Goal: Entertainment & Leisure: Consume media (video, audio)

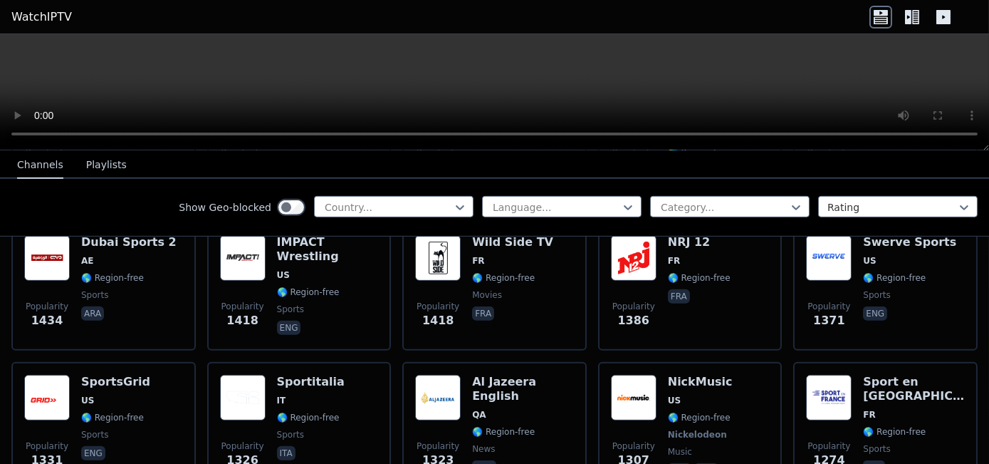
scroll to position [1701, 0]
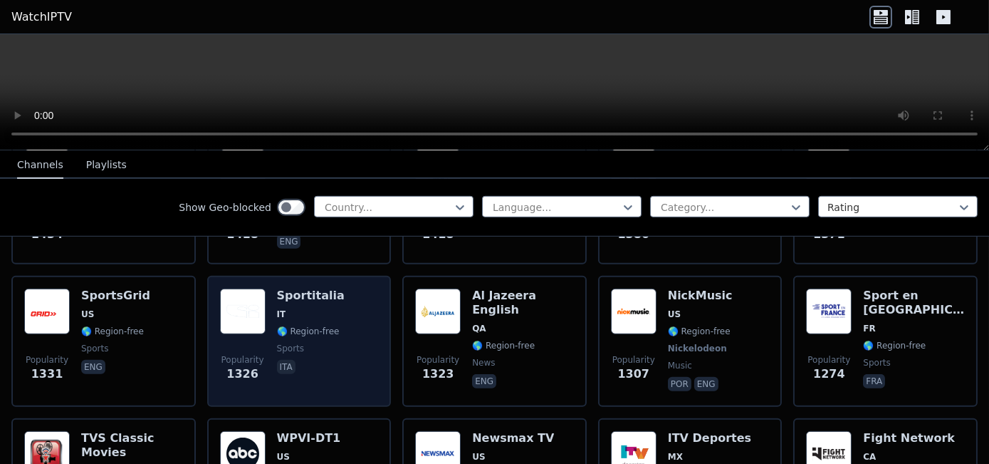
click at [363, 289] on div "Popularity 1326 Sportitalia IT 🌎 Region-free sports ita" at bounding box center [299, 341] width 159 height 105
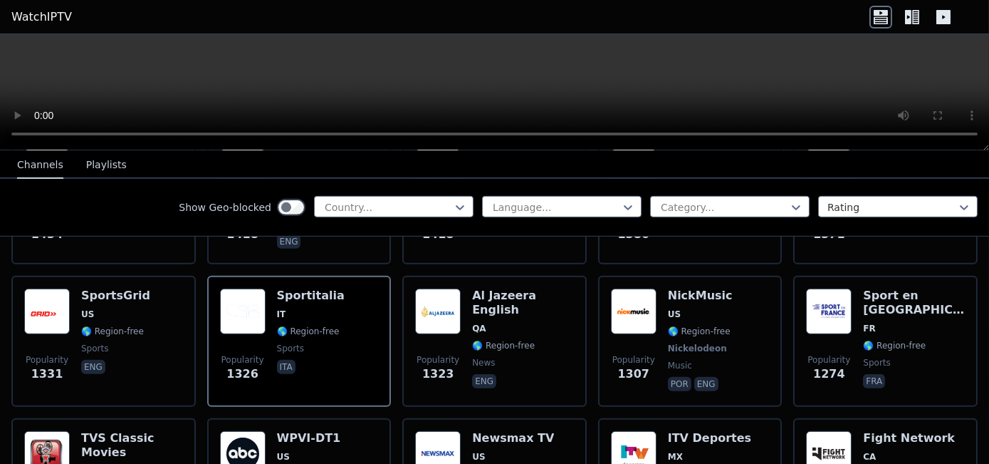
click at [93, 162] on button "Playlists" at bounding box center [106, 165] width 41 height 27
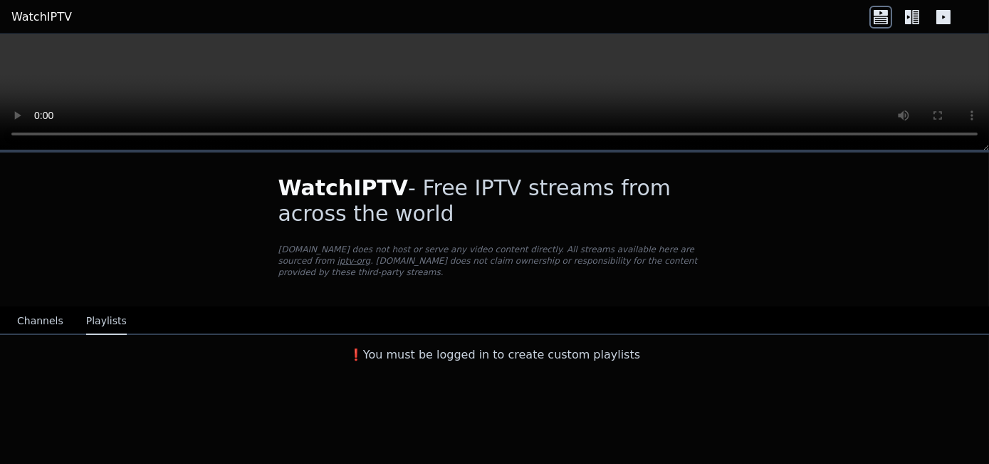
click at [56, 315] on button "Channels" at bounding box center [40, 321] width 46 height 27
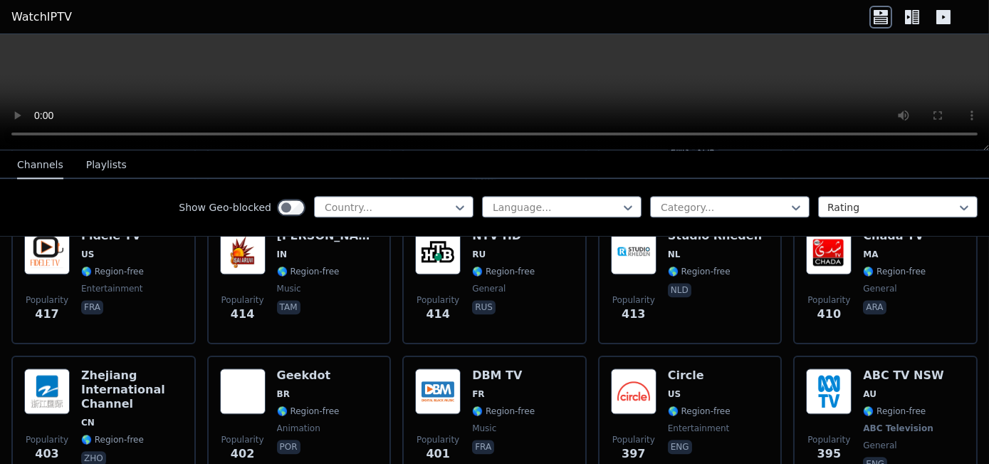
scroll to position [7046, 0]
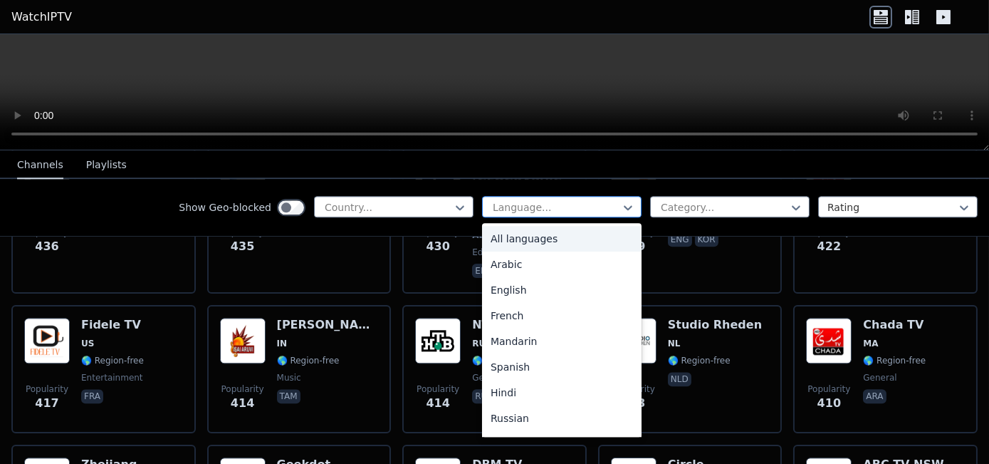
click at [526, 211] on div at bounding box center [557, 207] width 130 height 14
click at [521, 287] on div "English" at bounding box center [562, 290] width 160 height 26
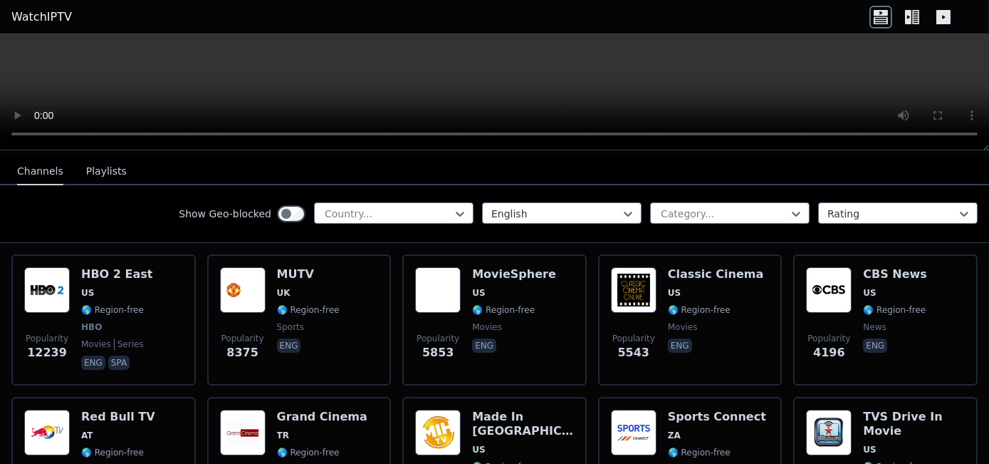
scroll to position [151, 0]
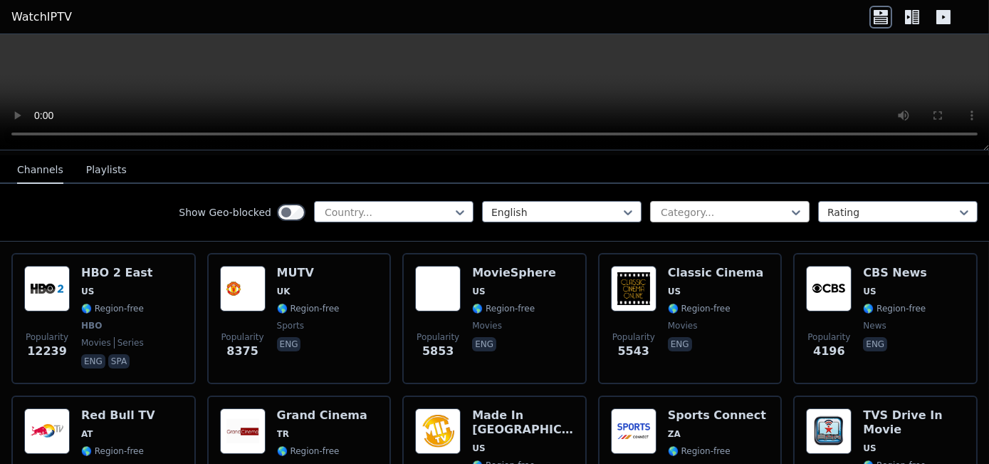
click at [727, 210] on div at bounding box center [725, 212] width 130 height 14
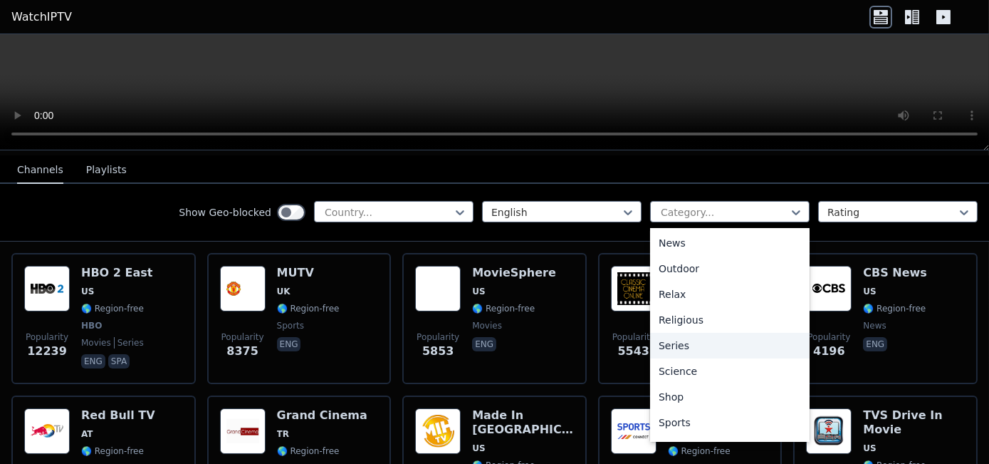
scroll to position [442, 0]
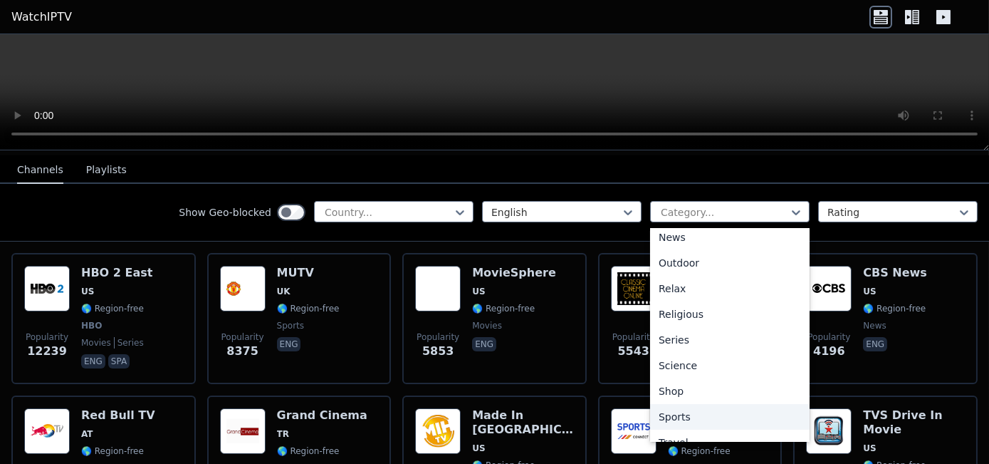
click at [682, 416] on div "Sports" at bounding box center [730, 417] width 160 height 26
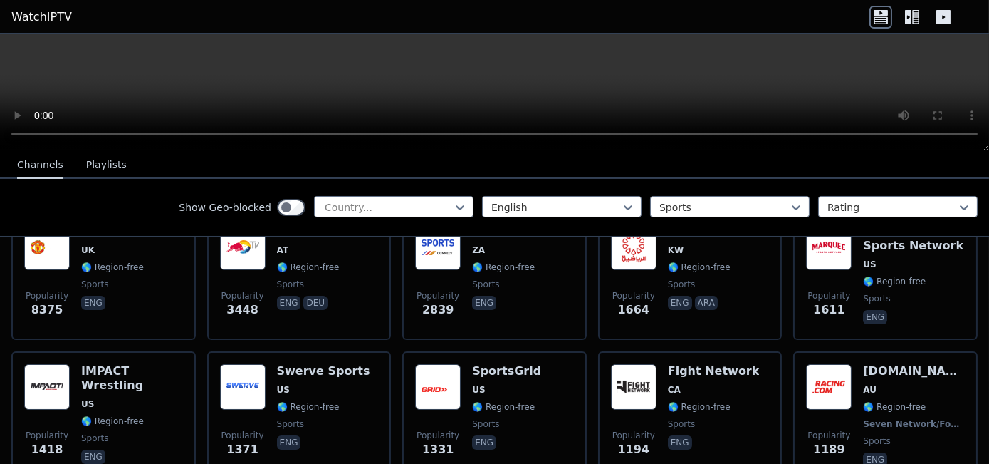
scroll to position [189, 0]
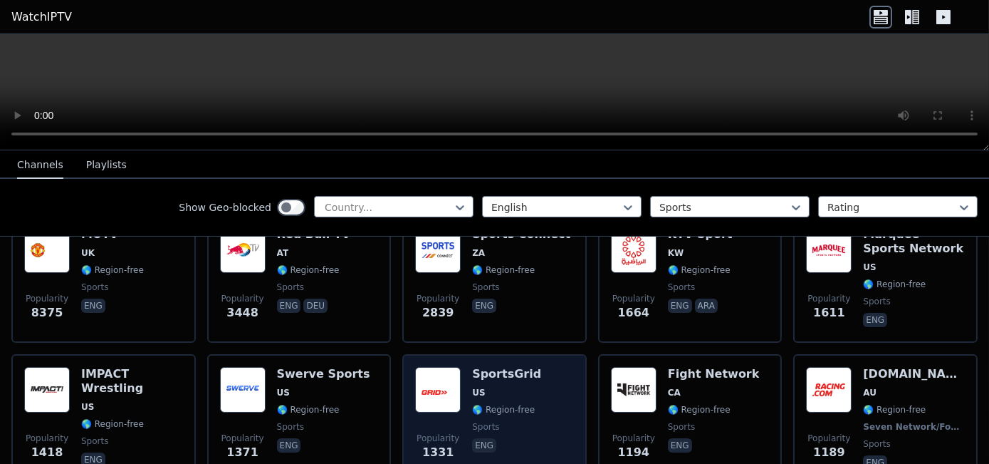
click at [509, 370] on div "SportsGrid US 🌎 Region-free sports eng" at bounding box center [506, 419] width 69 height 105
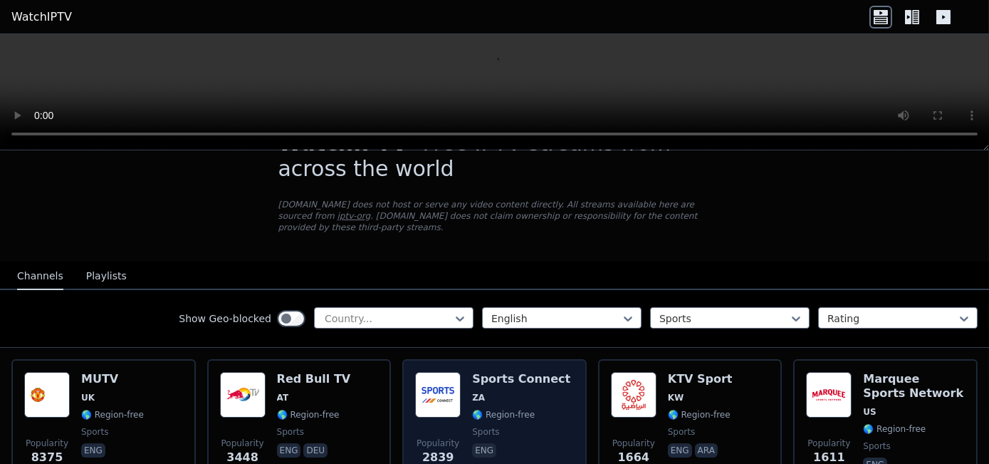
scroll to position [43, 0]
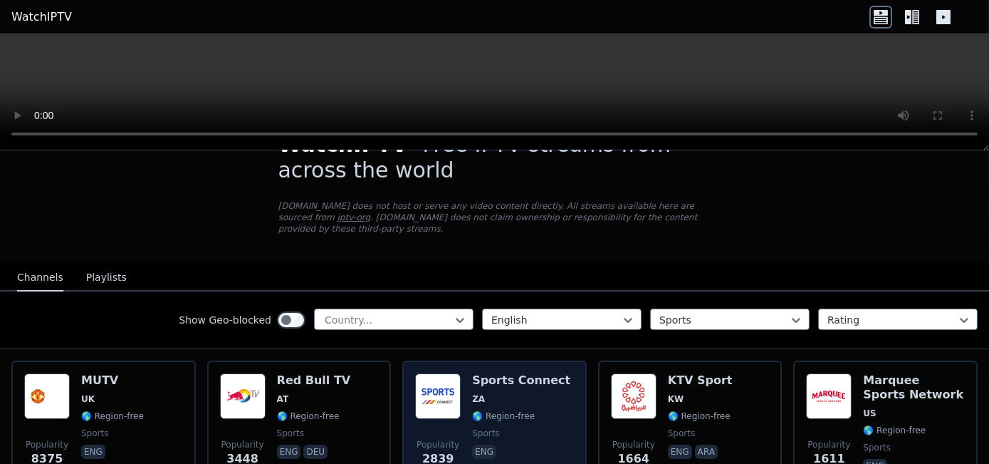
click at [496, 393] on span "ZA" at bounding box center [521, 398] width 98 height 11
